Goal: Task Accomplishment & Management: Use online tool/utility

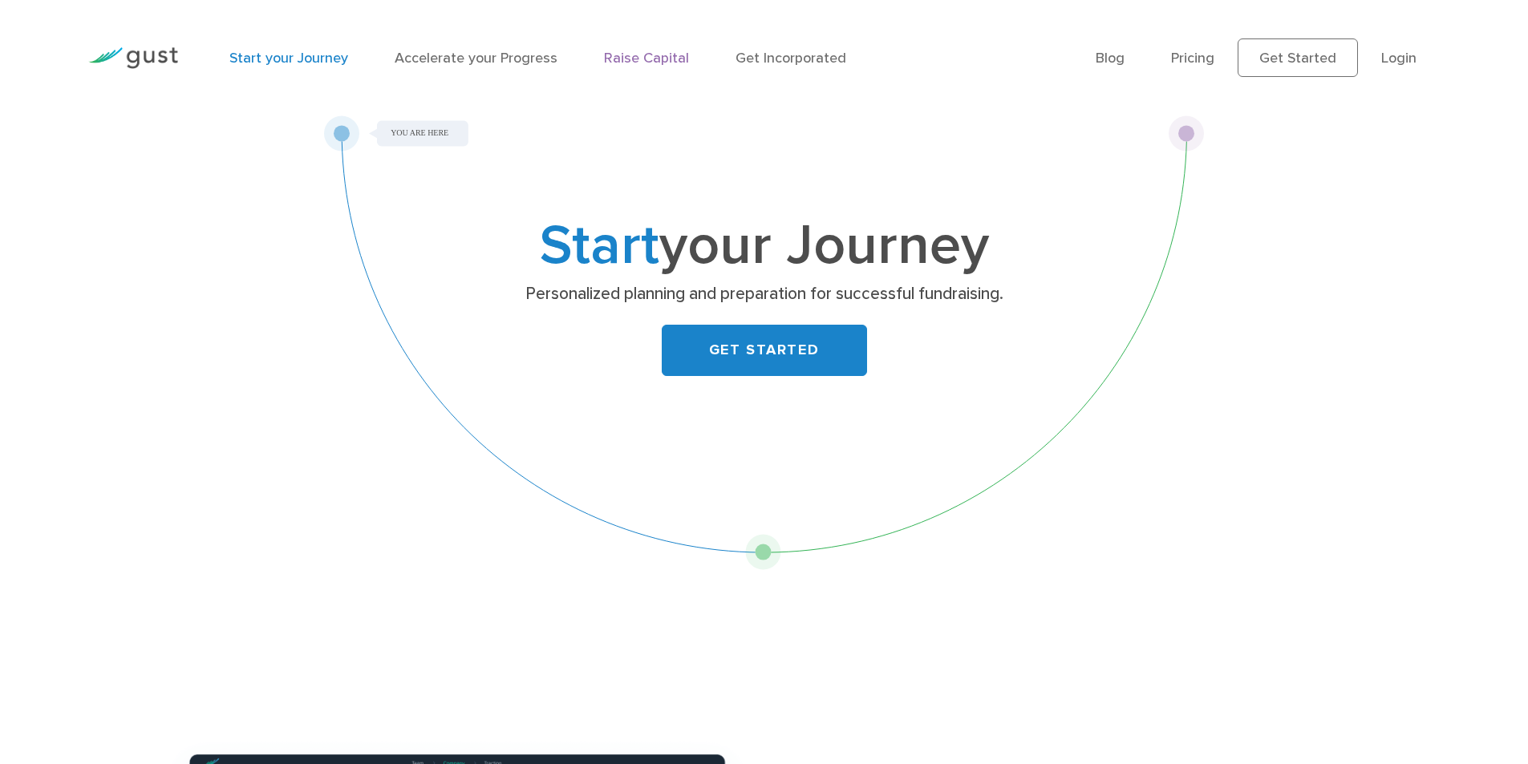
click at [619, 52] on link "Raise Capital" at bounding box center [646, 58] width 85 height 17
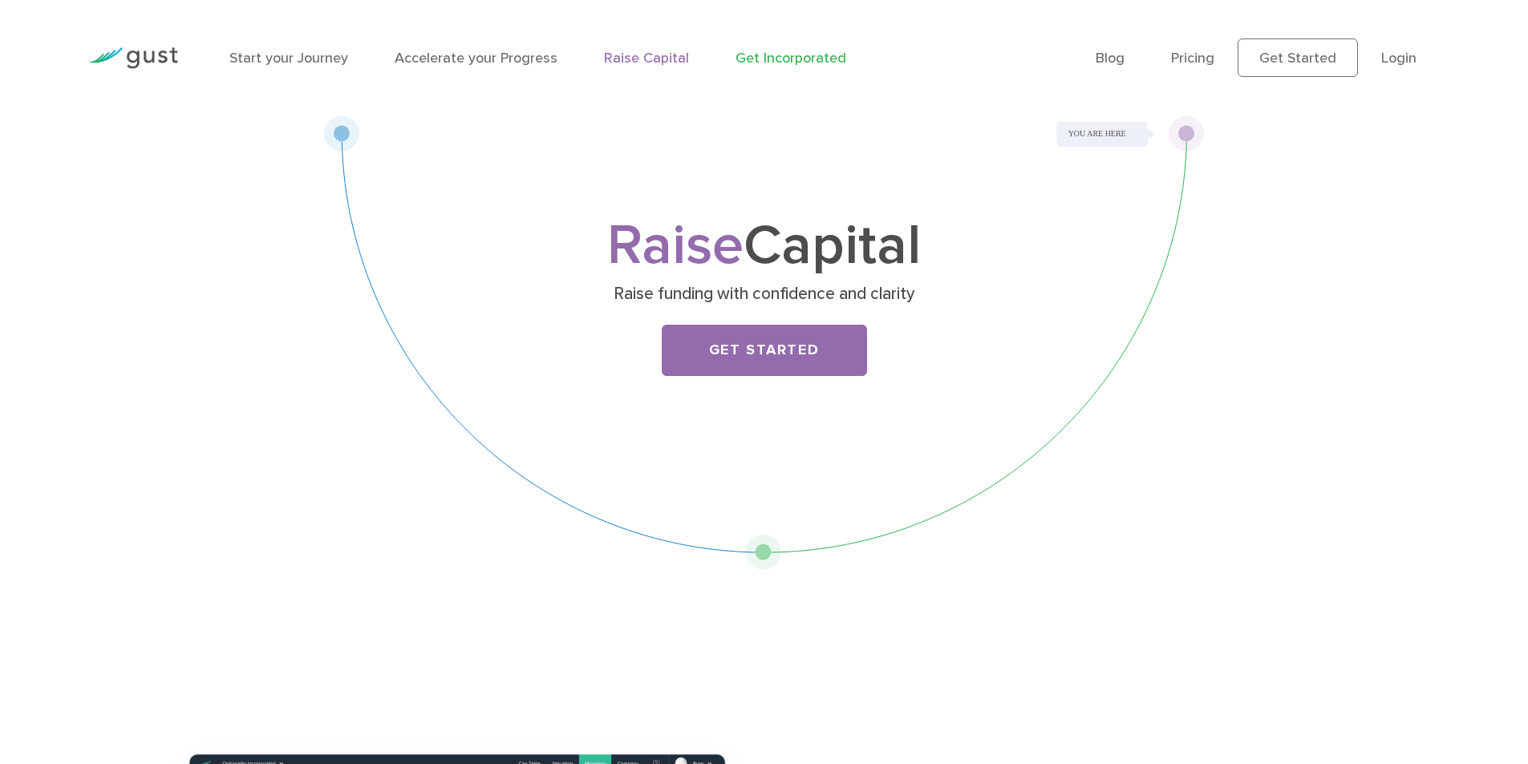
click at [789, 58] on link "Get Incorporated" at bounding box center [791, 58] width 111 height 17
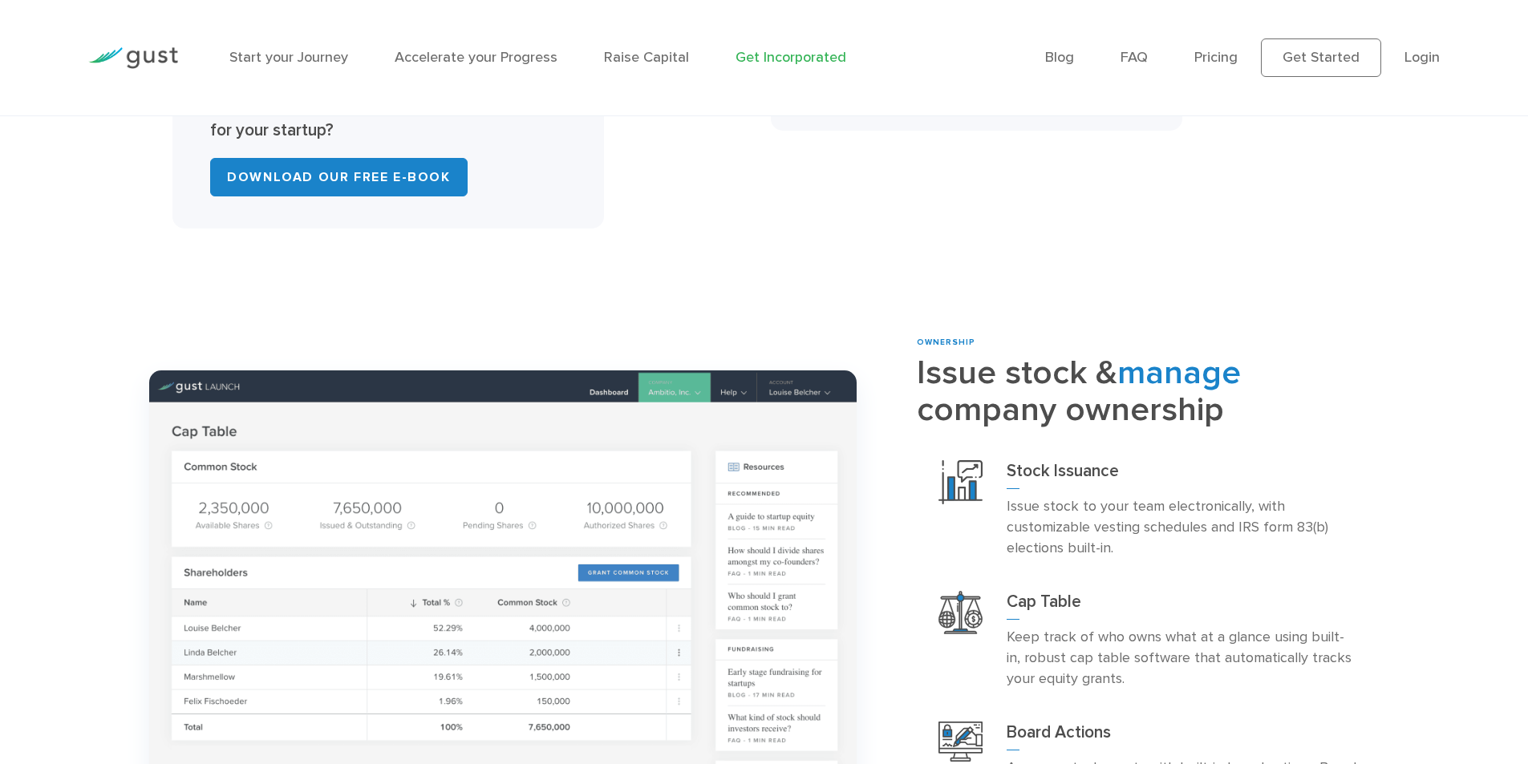
scroll to position [1405, 0]
